Goal: Information Seeking & Learning: Learn about a topic

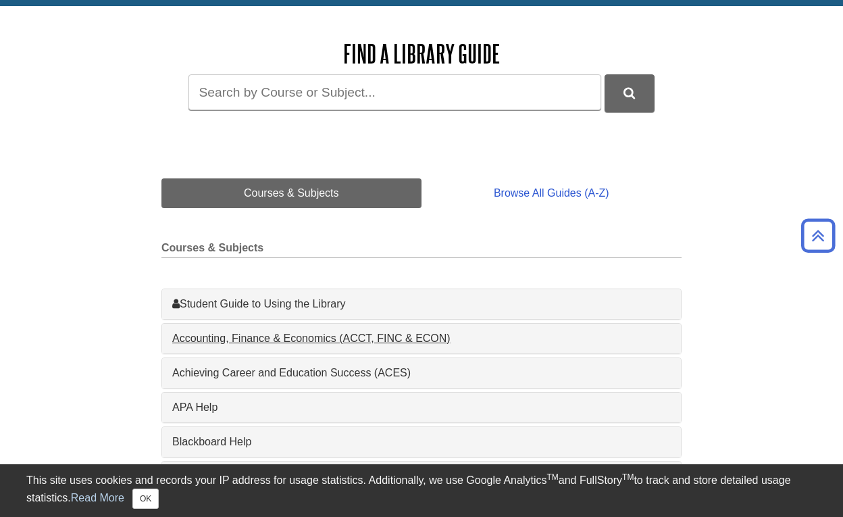
scroll to position [172, 0]
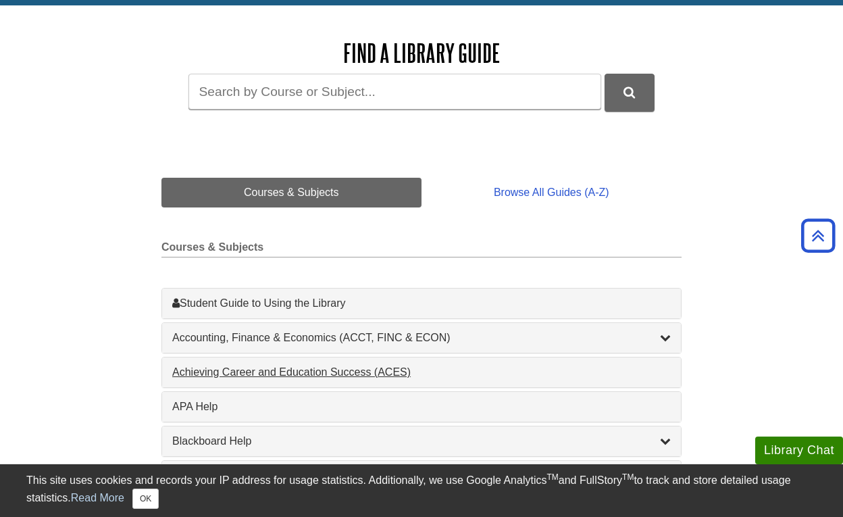
click at [299, 374] on div "Achieving Career and Education Success (ACES) , 1 guides" at bounding box center [421, 372] width 498 height 16
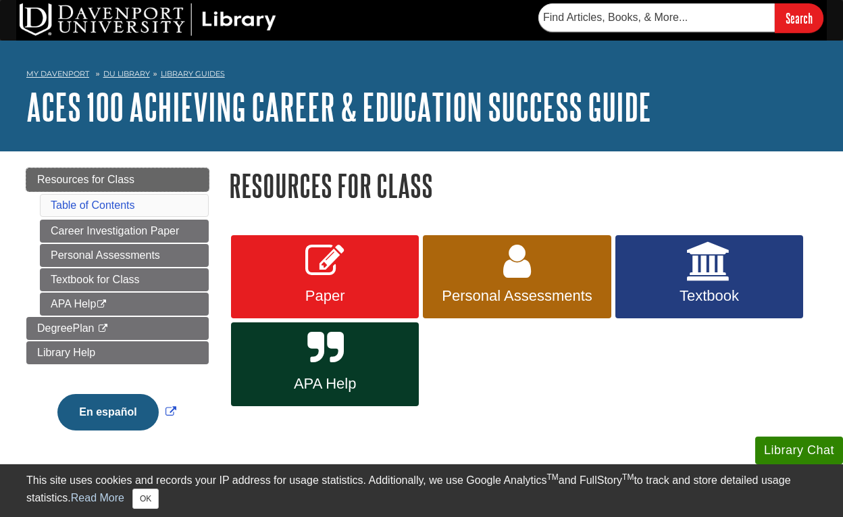
click at [165, 176] on link "Resources for Class" at bounding box center [117, 179] width 182 height 23
click at [111, 171] on link "Resources for Class" at bounding box center [117, 179] width 182 height 23
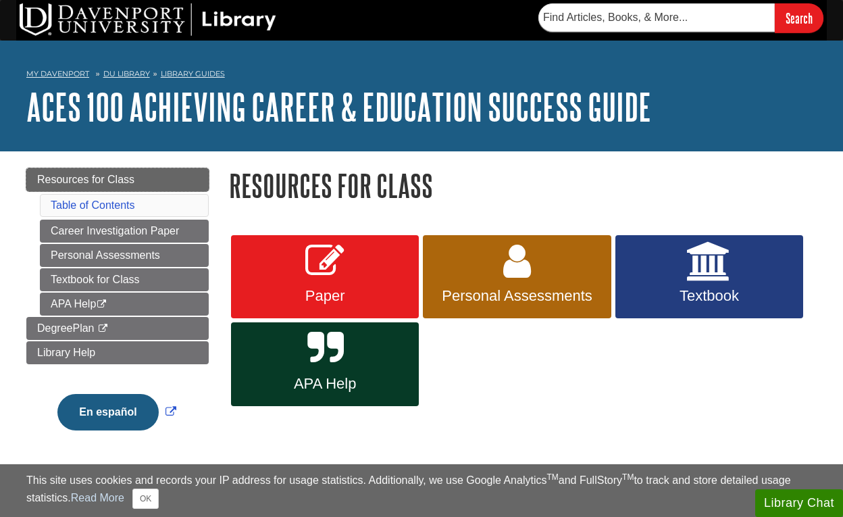
click at [113, 178] on span "Resources for Class" at bounding box center [85, 179] width 97 height 11
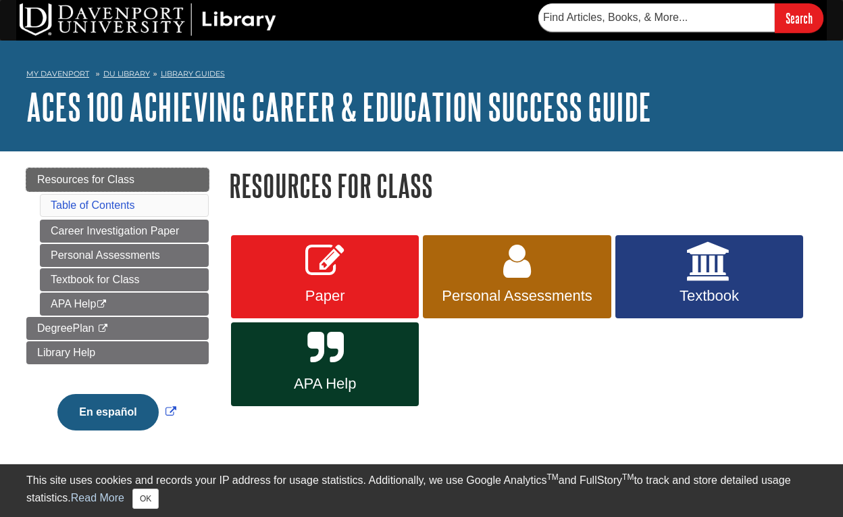
click at [113, 178] on span "Resources for Class" at bounding box center [85, 179] width 97 height 11
click at [97, 207] on link "Table of Contents" at bounding box center [93, 204] width 84 height 11
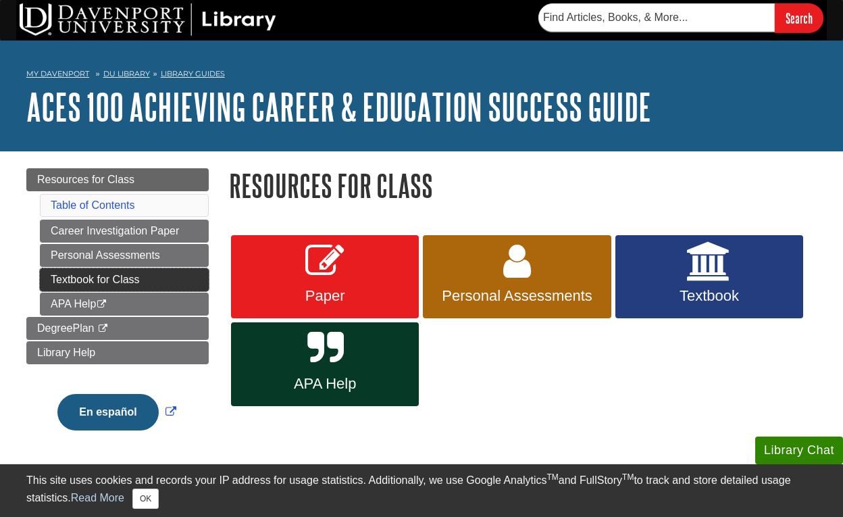
click at [151, 282] on link "Textbook for Class" at bounding box center [124, 279] width 169 height 23
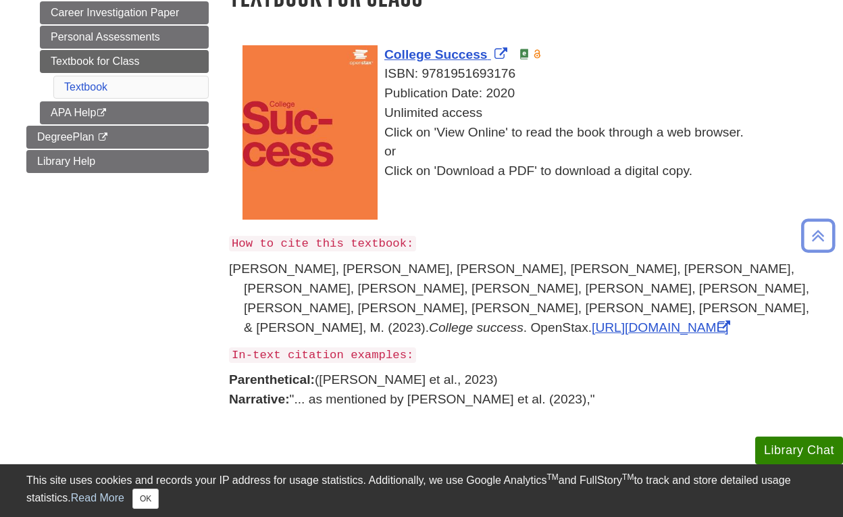
scroll to position [193, 0]
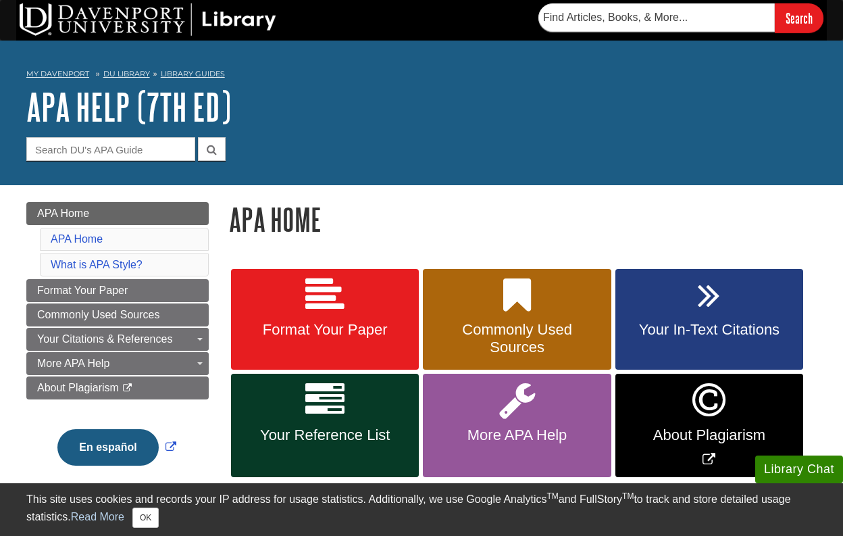
click at [380, 317] on link "Format Your Paper" at bounding box center [325, 319] width 188 height 101
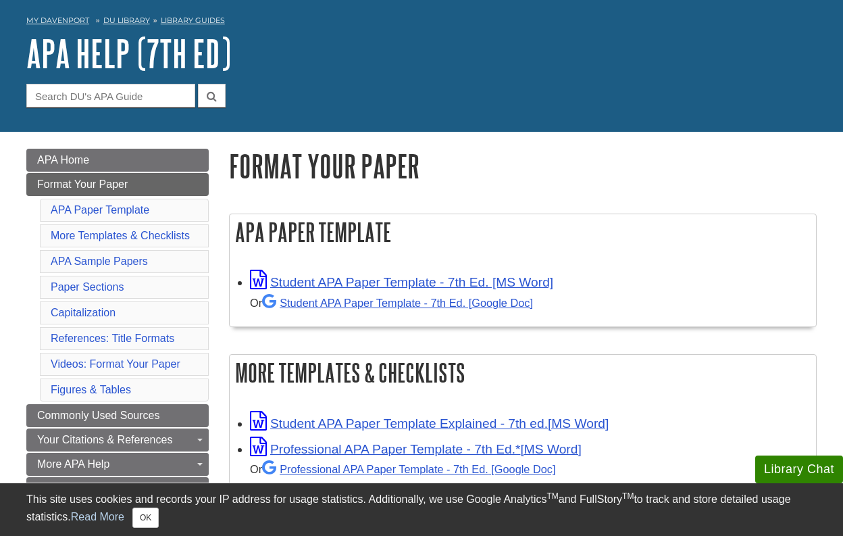
scroll to position [57, 0]
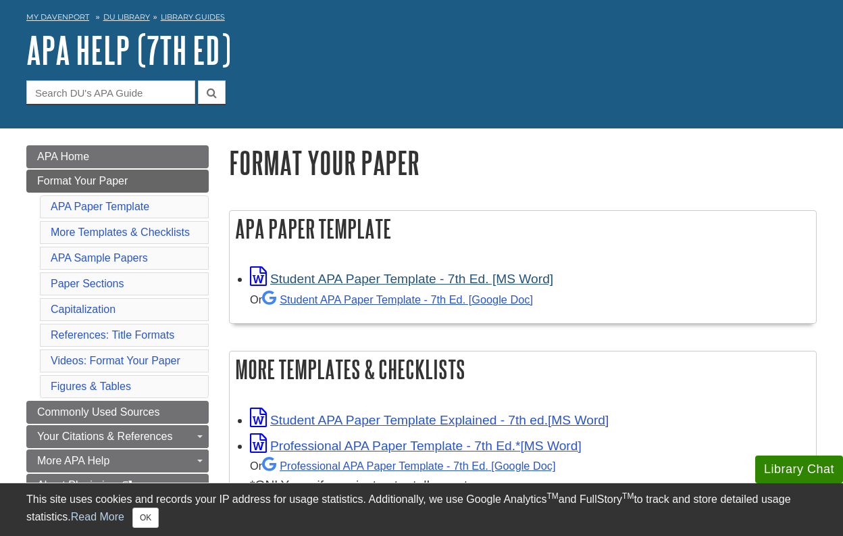
click at [544, 278] on link "Student APA Paper Template - 7th Ed. [MS Word]" at bounding box center [401, 279] width 303 height 14
